Goal: Check status: Check status

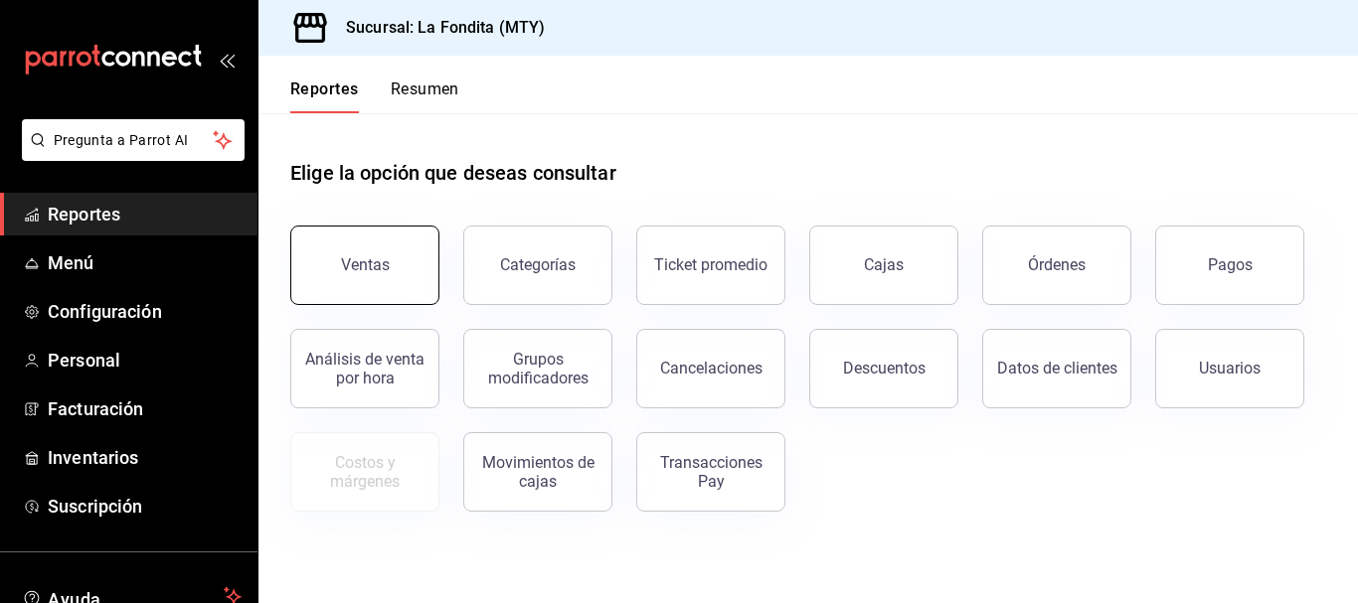
click at [352, 241] on button "Ventas" at bounding box center [364, 266] width 149 height 80
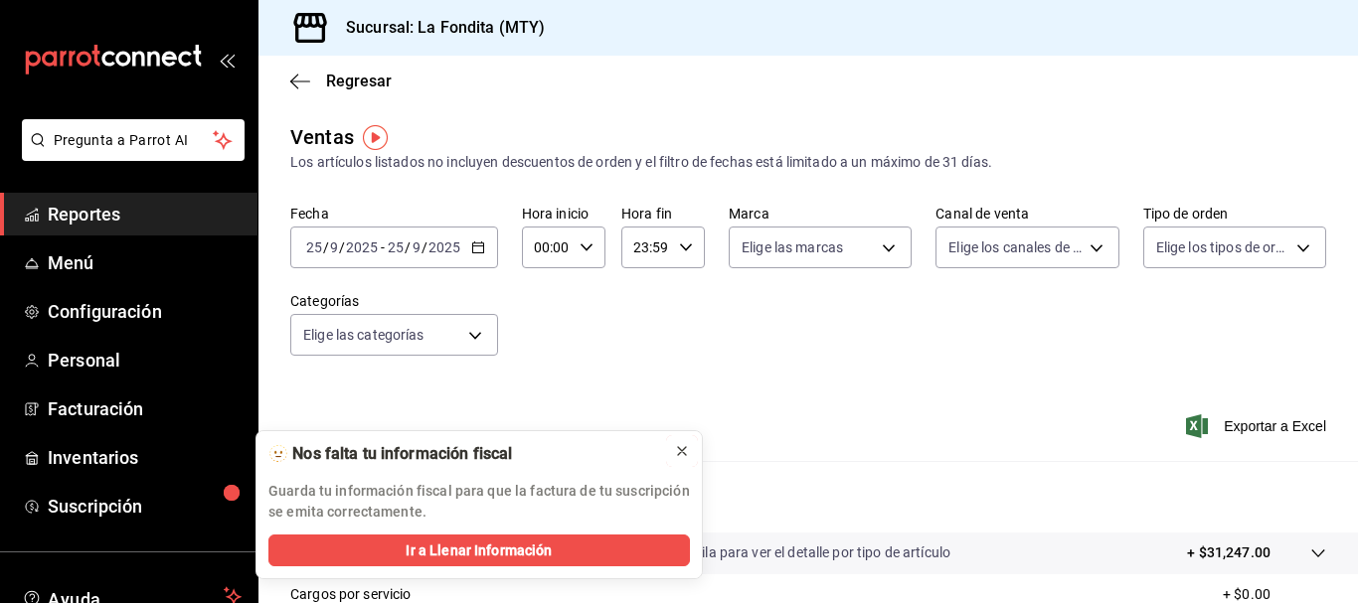
click at [680, 457] on icon at bounding box center [682, 451] width 16 height 16
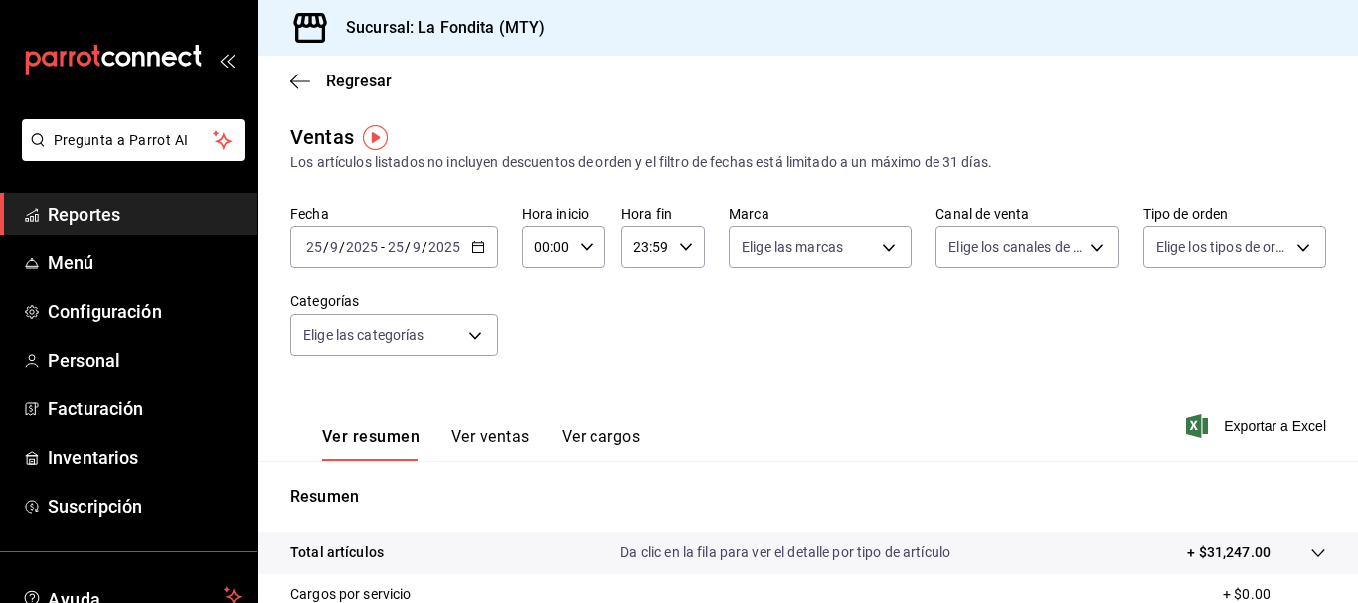
click at [473, 250] on icon "button" at bounding box center [478, 248] width 14 height 14
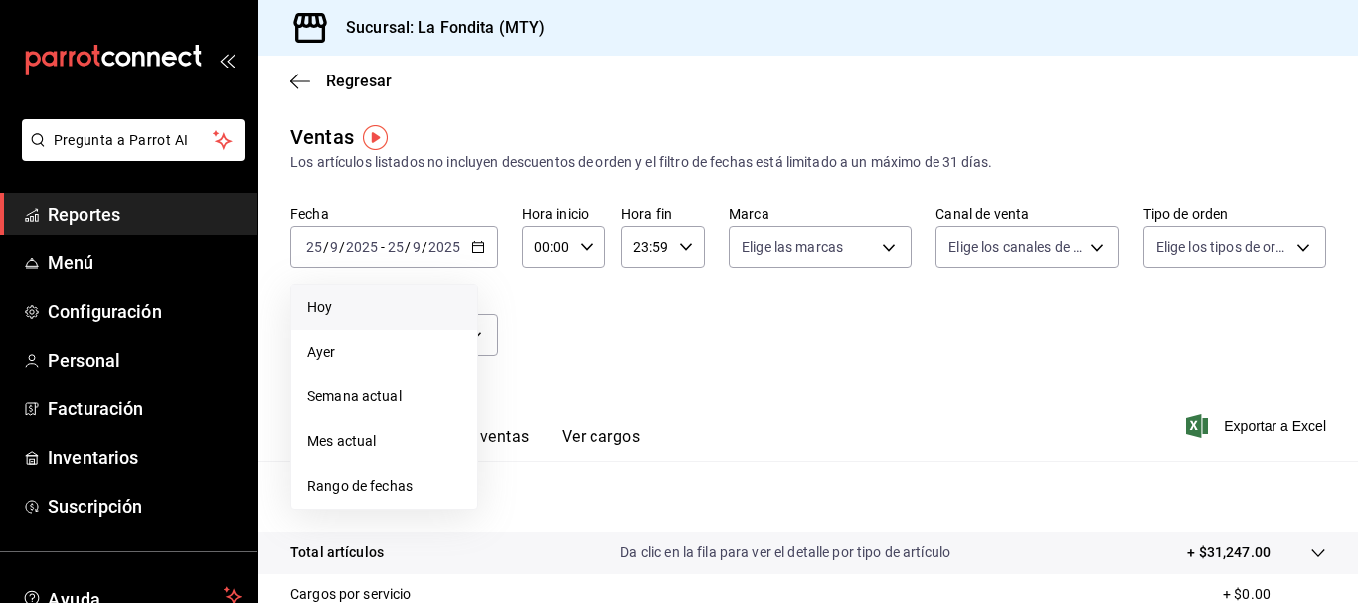
click at [354, 314] on span "Hoy" at bounding box center [384, 307] width 154 height 21
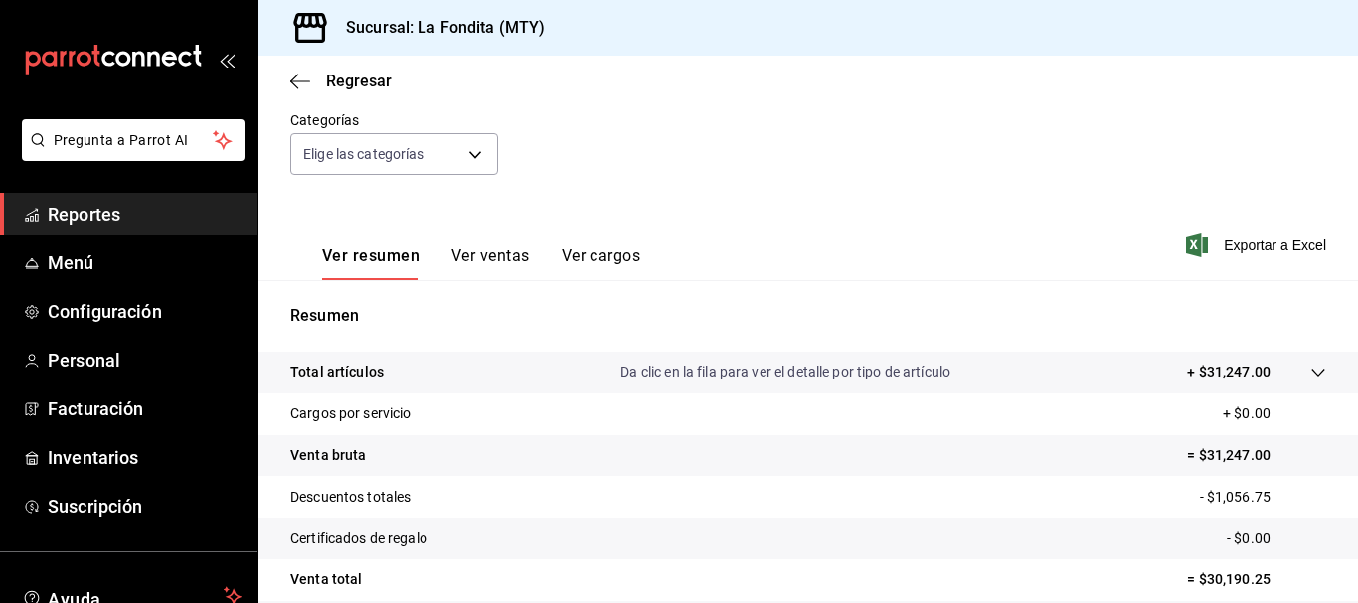
scroll to position [150, 0]
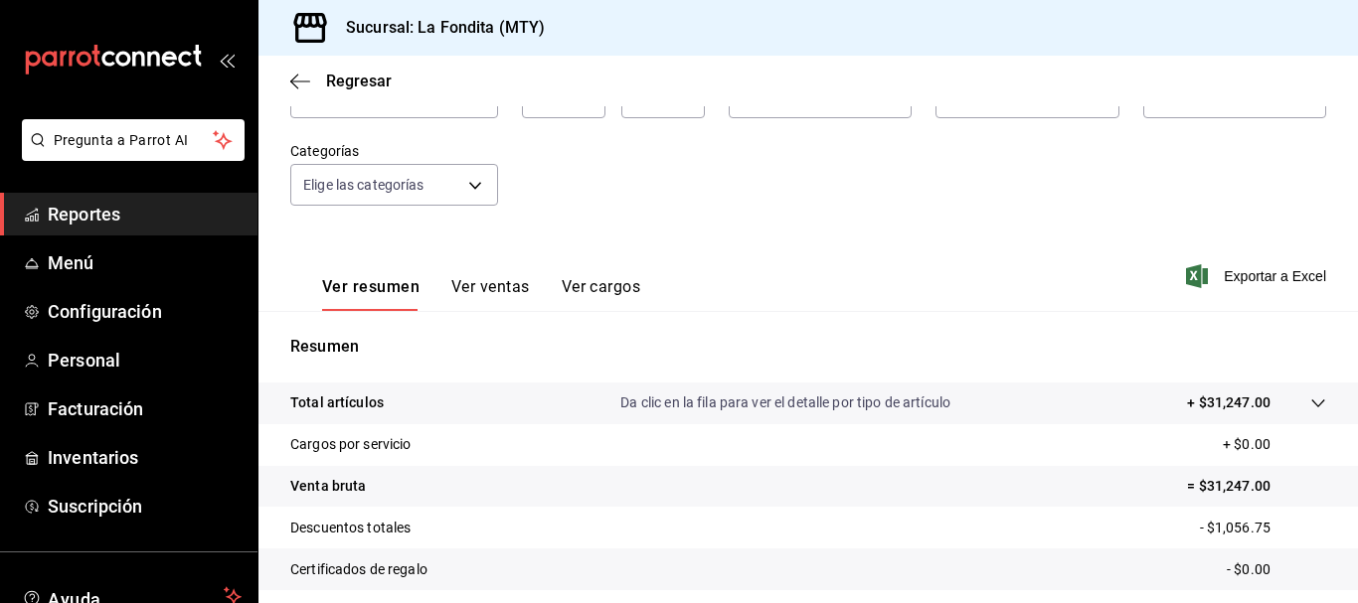
click at [491, 298] on button "Ver ventas" at bounding box center [490, 294] width 79 height 34
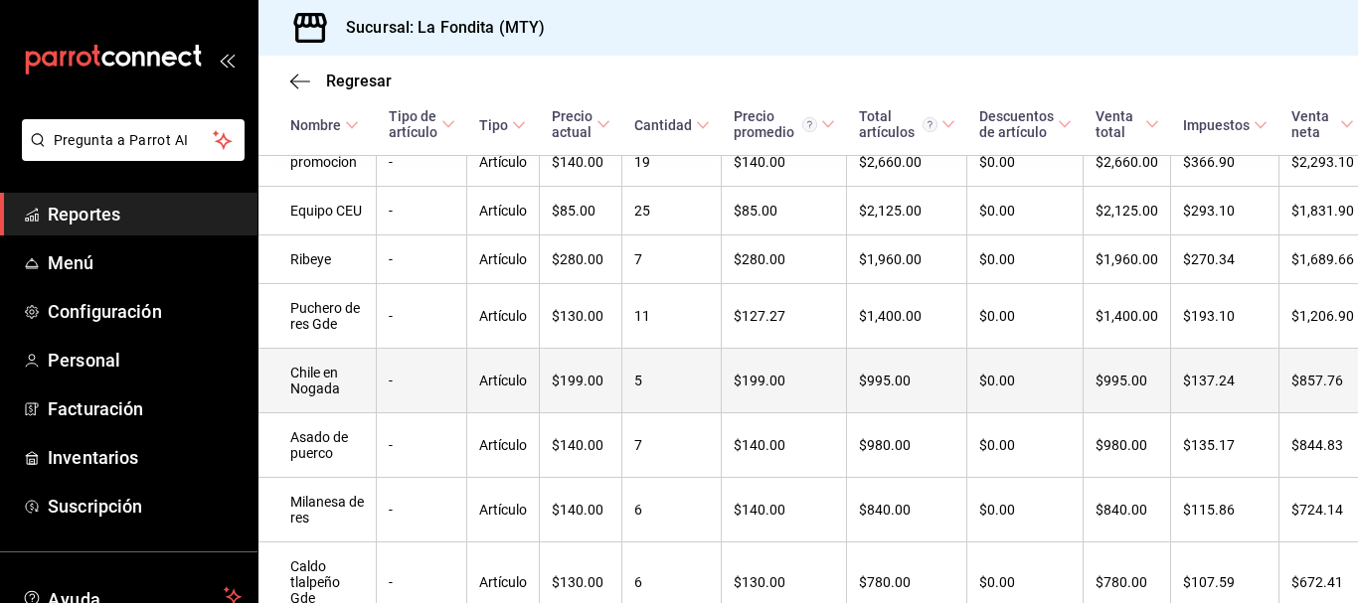
scroll to position [448, 0]
